Goal: Navigation & Orientation: Find specific page/section

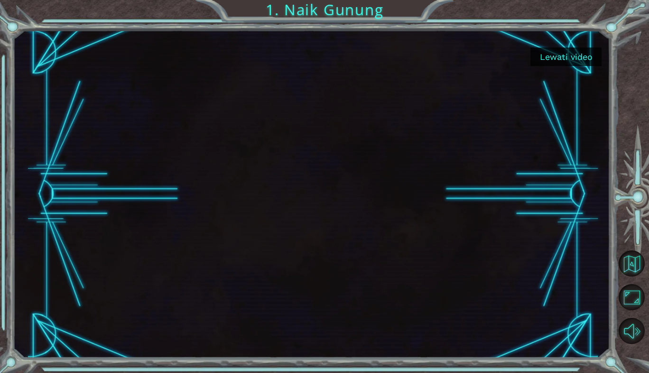
click at [563, 60] on button "Lewati video" at bounding box center [566, 56] width 71 height 19
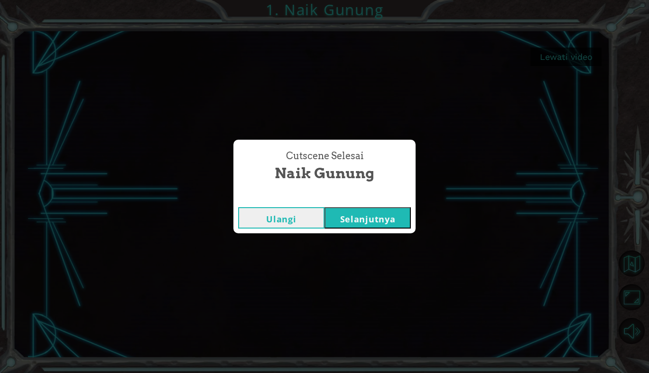
click at [393, 219] on button "Selanjutnya" at bounding box center [368, 217] width 86 height 21
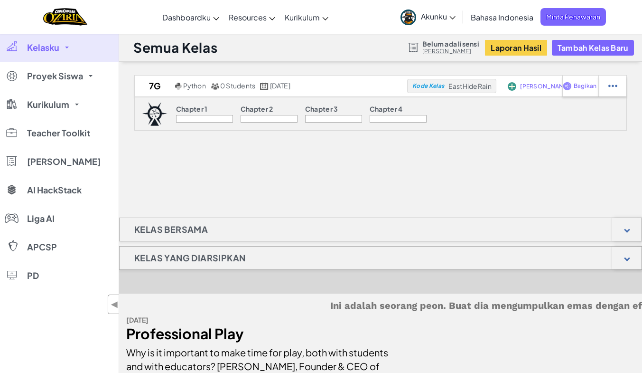
click at [205, 117] on div at bounding box center [204, 119] width 57 height 8
click at [157, 112] on img at bounding box center [155, 114] width 26 height 24
click at [210, 110] on div "Chapter 1" at bounding box center [204, 110] width 57 height 10
drag, startPoint x: 7, startPoint y: 0, endPoint x: 160, endPoint y: 112, distance: 189.6
click at [160, 112] on img at bounding box center [155, 114] width 26 height 24
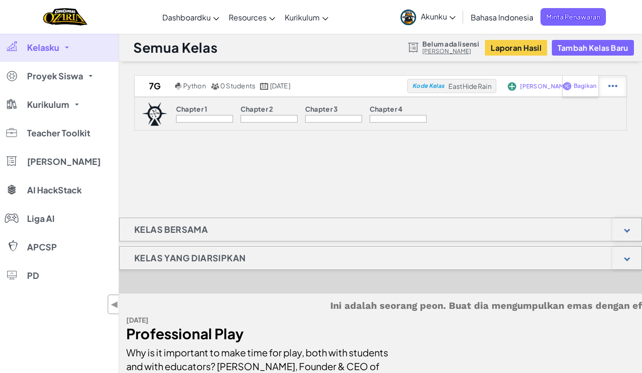
click at [610, 88] on img at bounding box center [612, 86] width 9 height 9
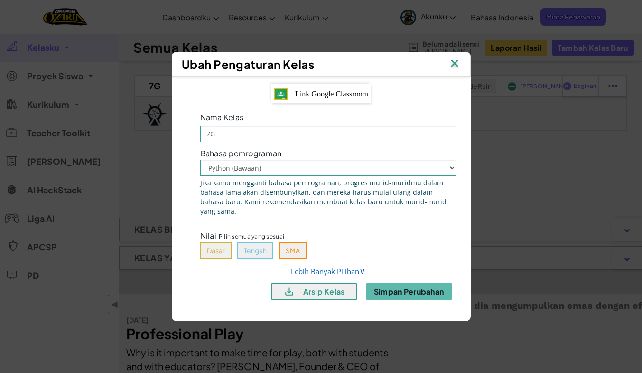
click at [450, 64] on img at bounding box center [454, 64] width 12 height 14
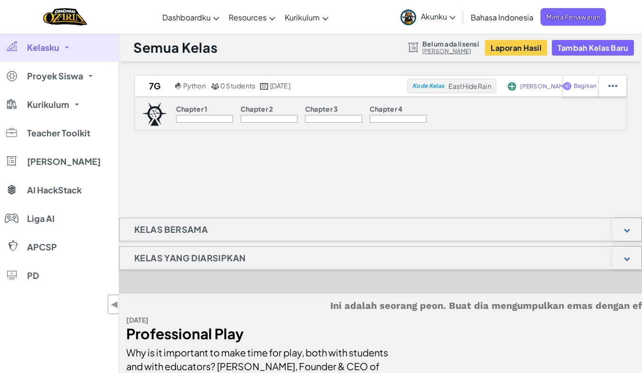
click at [266, 159] on div "7G Python 0 Students [DATE] Kode Kelas EastHideRain Tambah Siswa Bagikan Chapte…" at bounding box center [380, 122] width 523 height 95
